Goal: Task Accomplishment & Management: Manage account settings

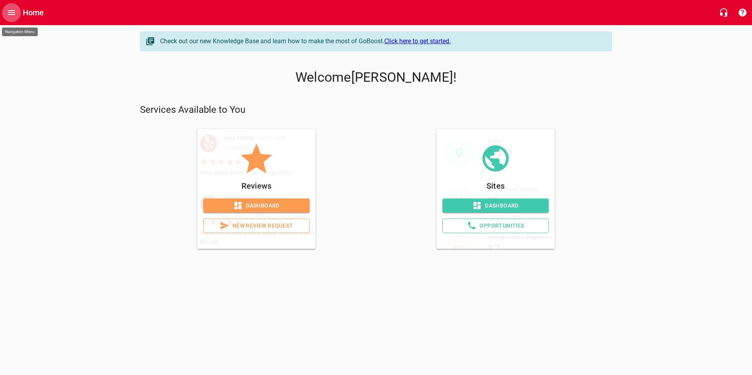
click at [12, 15] on icon "Open drawer" at bounding box center [11, 12] width 7 height 5
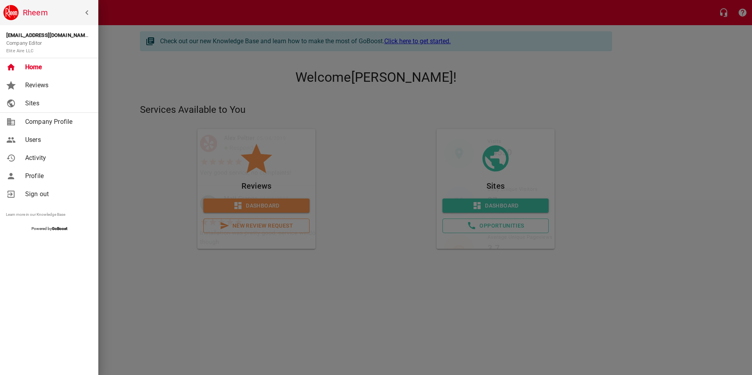
click at [44, 176] on span "Profile" at bounding box center [57, 176] width 64 height 9
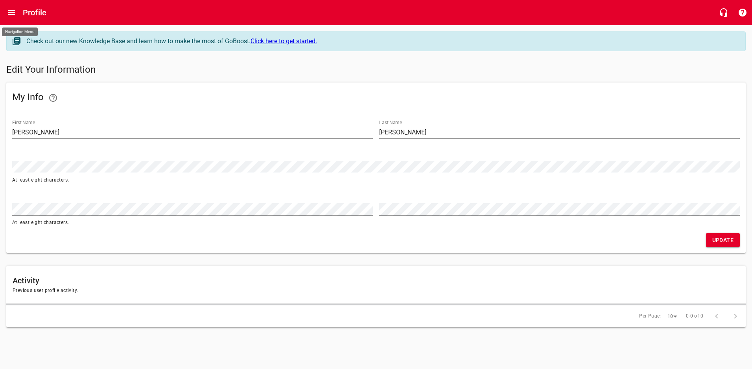
click at [12, 5] on button "Open drawer" at bounding box center [11, 12] width 19 height 19
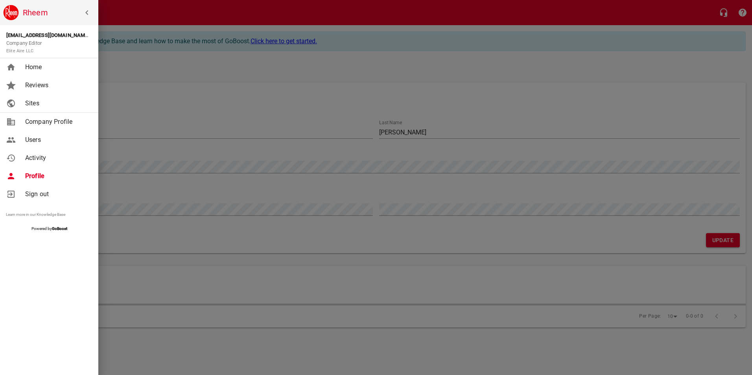
click at [46, 121] on span "Company Profile" at bounding box center [57, 121] width 64 height 9
select select "[US_STATE]"
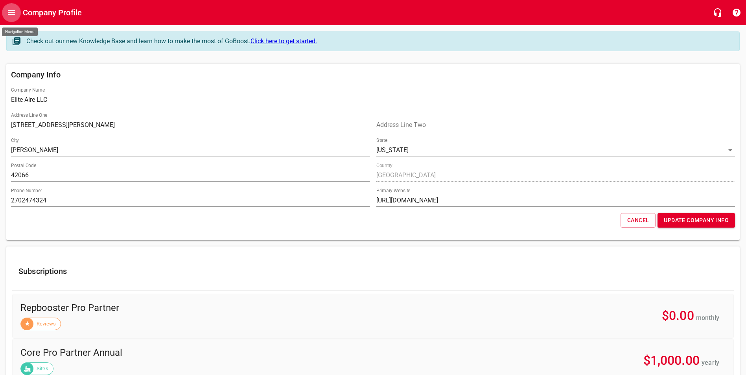
click at [16, 11] on icon "Open drawer" at bounding box center [11, 12] width 9 height 9
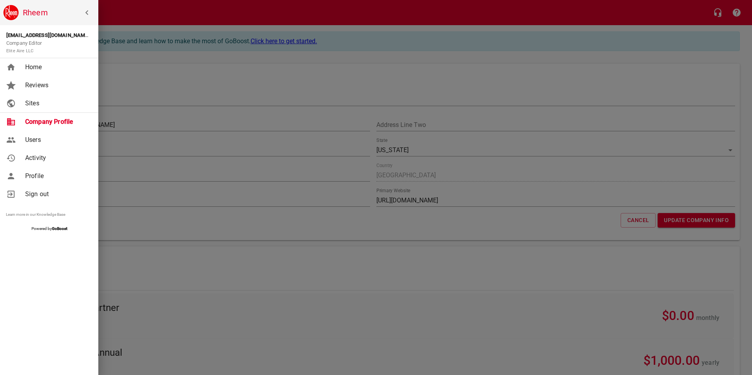
click at [27, 162] on span "Activity" at bounding box center [57, 157] width 64 height 9
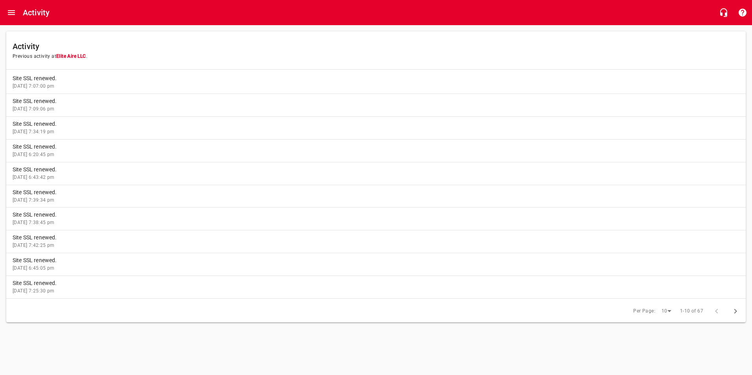
click at [738, 310] on icon "button" at bounding box center [735, 311] width 9 height 9
click at [734, 313] on icon "button" at bounding box center [735, 311] width 9 height 9
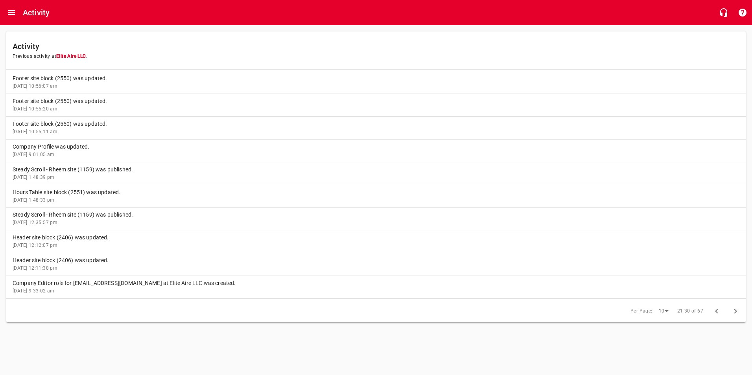
click at [734, 313] on icon "button" at bounding box center [735, 311] width 9 height 9
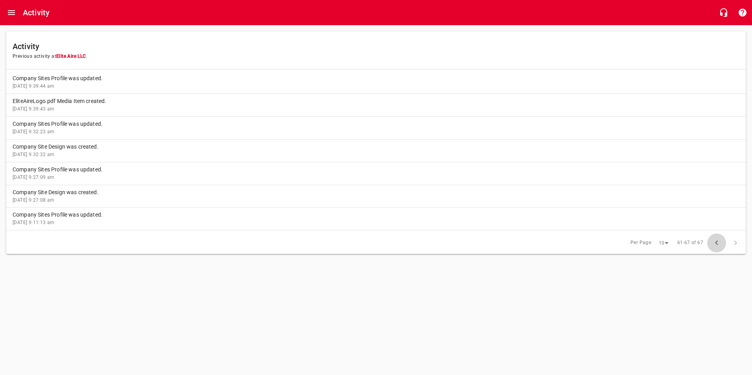
click at [713, 246] on icon "button" at bounding box center [716, 242] width 9 height 9
click at [42, 238] on p "Payment method was updated." at bounding box center [373, 238] width 721 height 8
click at [41, 261] on p "Company Profile was updated." at bounding box center [373, 261] width 721 height 8
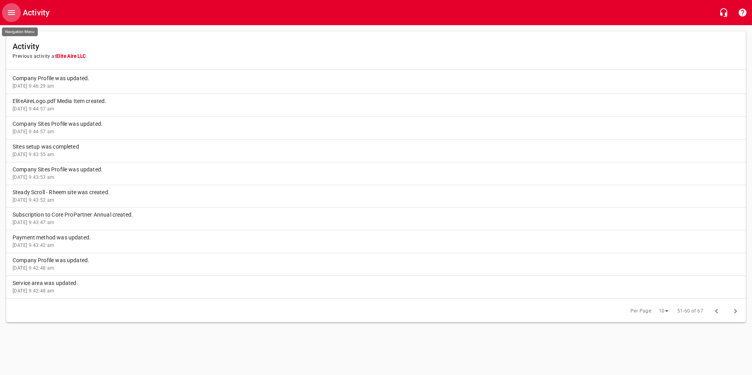
click at [9, 10] on icon "Open drawer" at bounding box center [11, 12] width 7 height 5
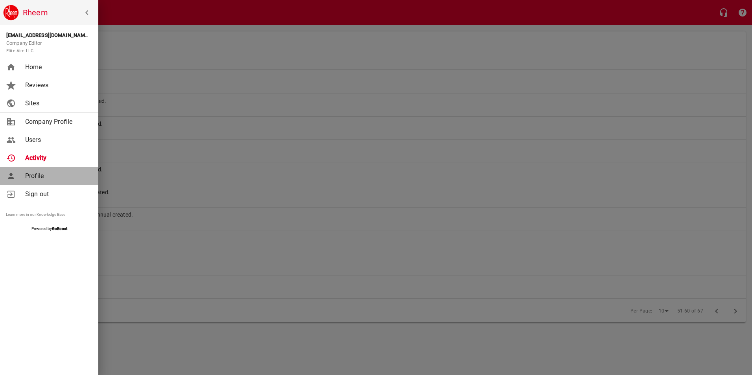
click at [39, 176] on span "Profile" at bounding box center [57, 176] width 64 height 9
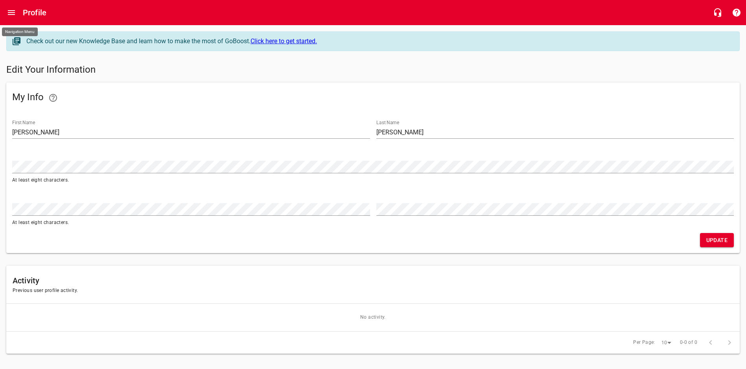
click at [10, 11] on icon "Open drawer" at bounding box center [11, 12] width 7 height 5
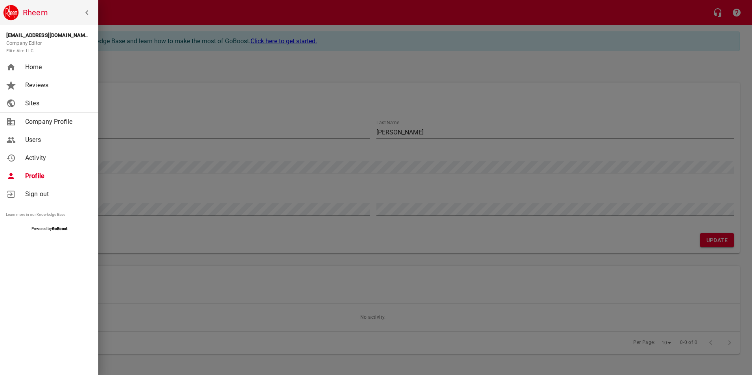
click at [33, 145] on link "Users" at bounding box center [49, 140] width 98 height 18
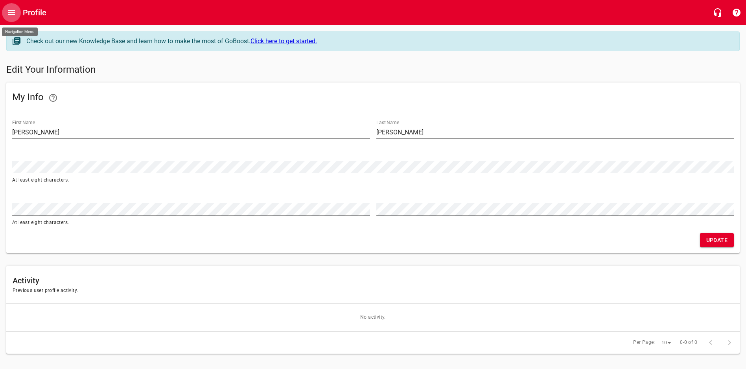
click at [13, 16] on icon "Open drawer" at bounding box center [11, 12] width 9 height 9
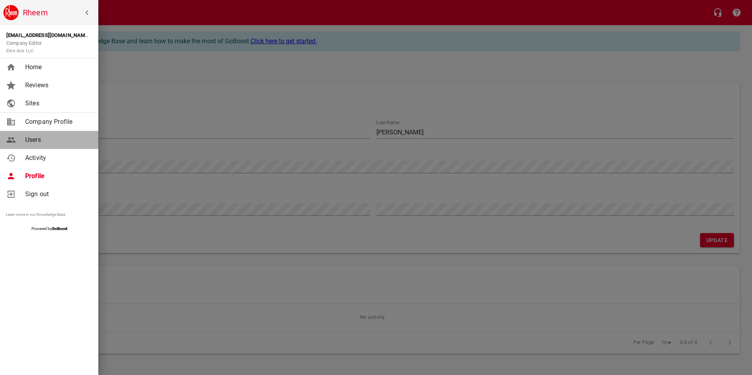
click at [39, 138] on span "Users" at bounding box center [57, 139] width 64 height 9
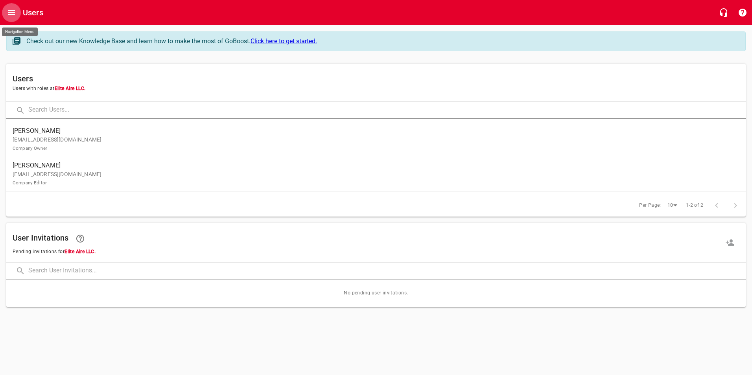
click at [7, 10] on icon "Open drawer" at bounding box center [11, 12] width 9 height 9
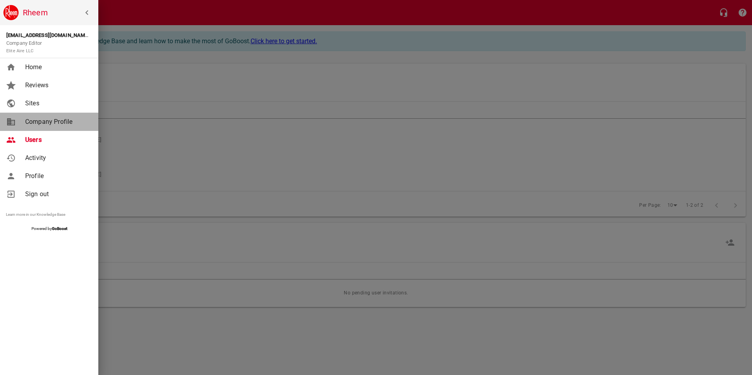
click at [47, 122] on span "Company Profile" at bounding box center [57, 121] width 64 height 9
select select "[US_STATE]"
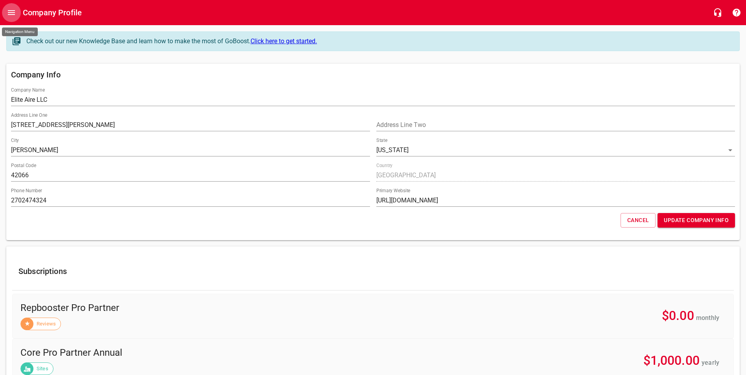
click at [5, 11] on button "Open drawer" at bounding box center [11, 12] width 19 height 19
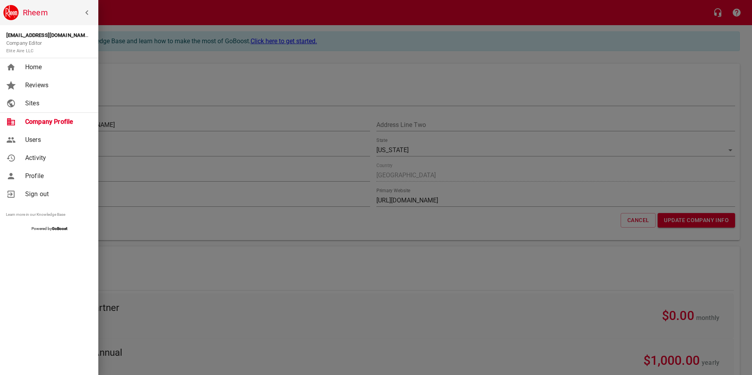
click at [42, 65] on span "Home" at bounding box center [57, 67] width 64 height 9
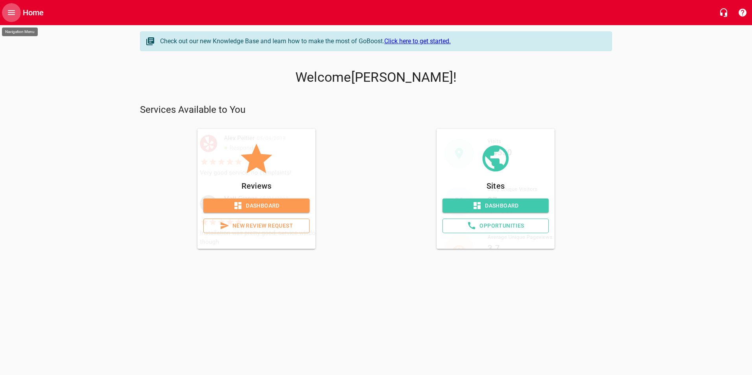
click at [10, 13] on icon "Open drawer" at bounding box center [11, 12] width 9 height 9
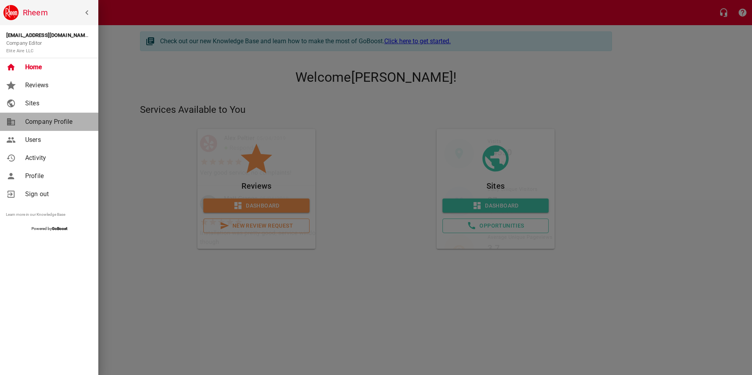
click at [67, 126] on span "Company Profile" at bounding box center [57, 121] width 64 height 9
select select "[US_STATE]"
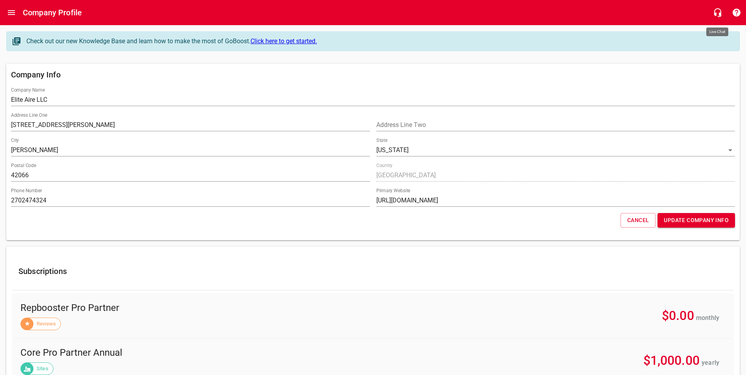
click at [718, 16] on icon "button" at bounding box center [717, 12] width 9 height 9
